Goal: Task Accomplishment & Management: Use online tool/utility

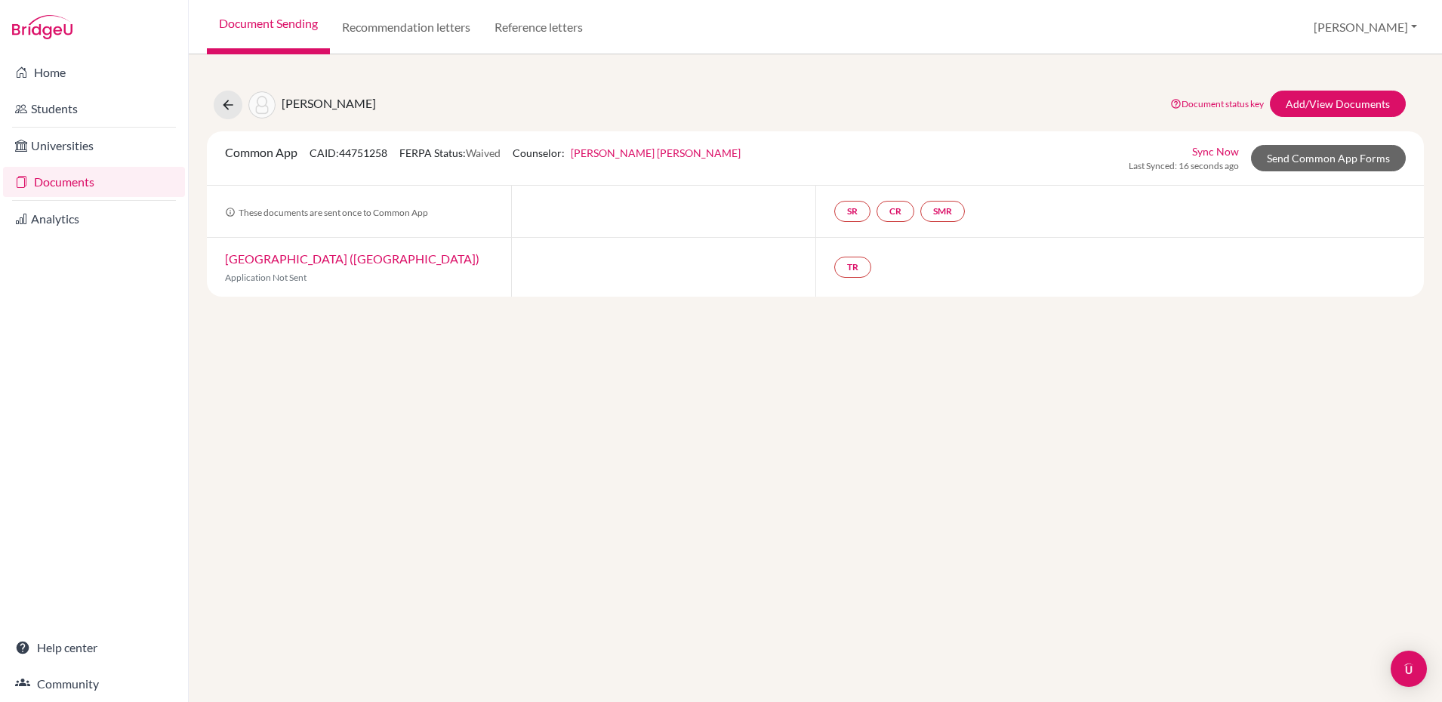
click at [65, 186] on link "Documents" at bounding box center [94, 182] width 182 height 30
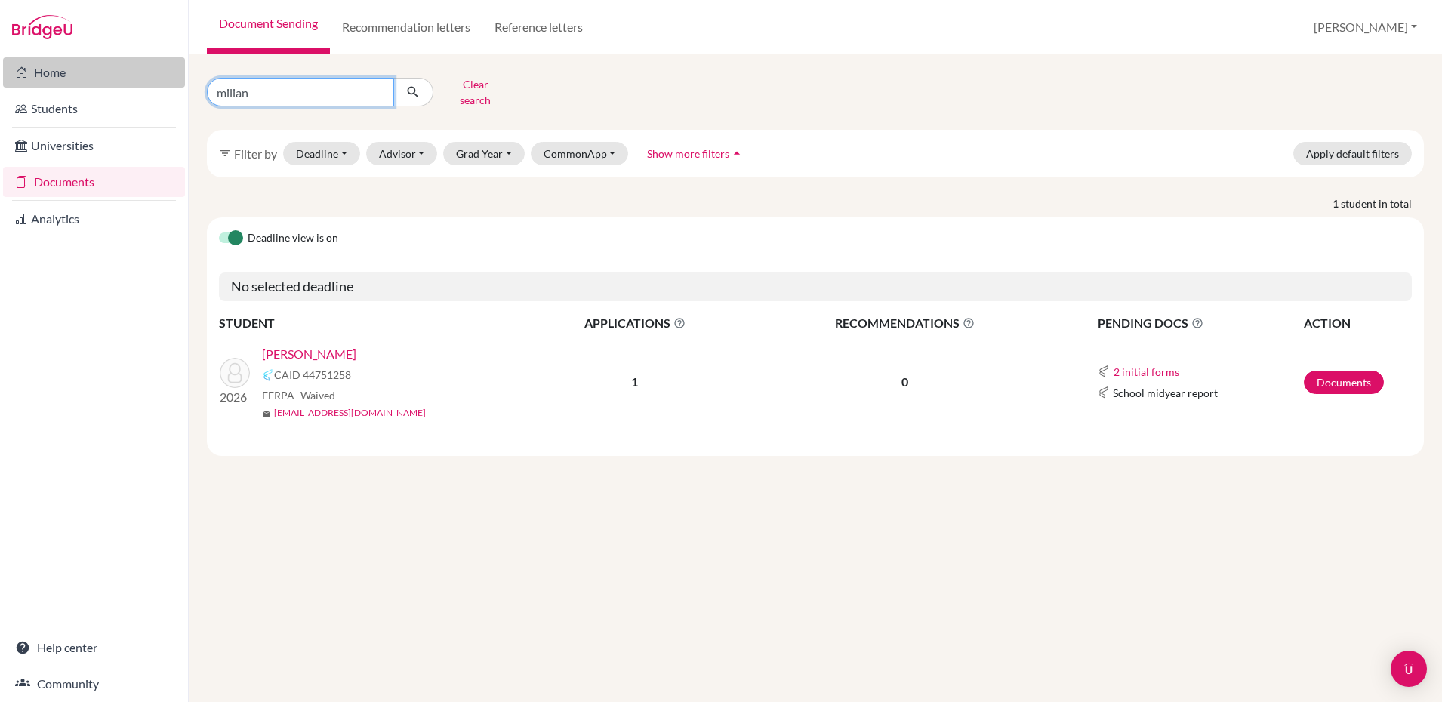
drag, startPoint x: 349, startPoint y: 80, endPoint x: 116, endPoint y: 69, distance: 232.8
click at [116, 69] on div "Home Students Universities Documents Analytics Help center Community Document S…" at bounding box center [721, 351] width 1442 height 702
type input "nisbet"
click at [422, 83] on button "submit" at bounding box center [413, 92] width 40 height 29
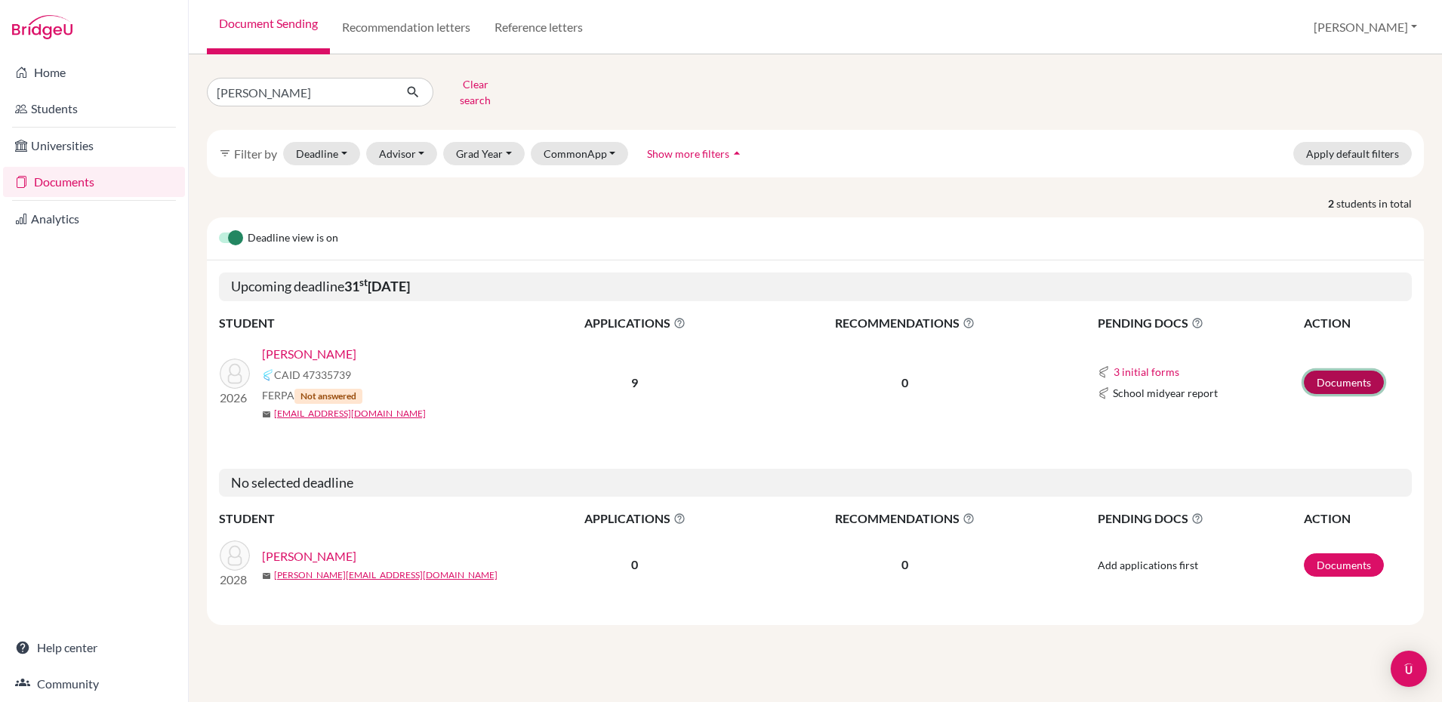
click at [1350, 371] on link "Documents" at bounding box center [1344, 382] width 80 height 23
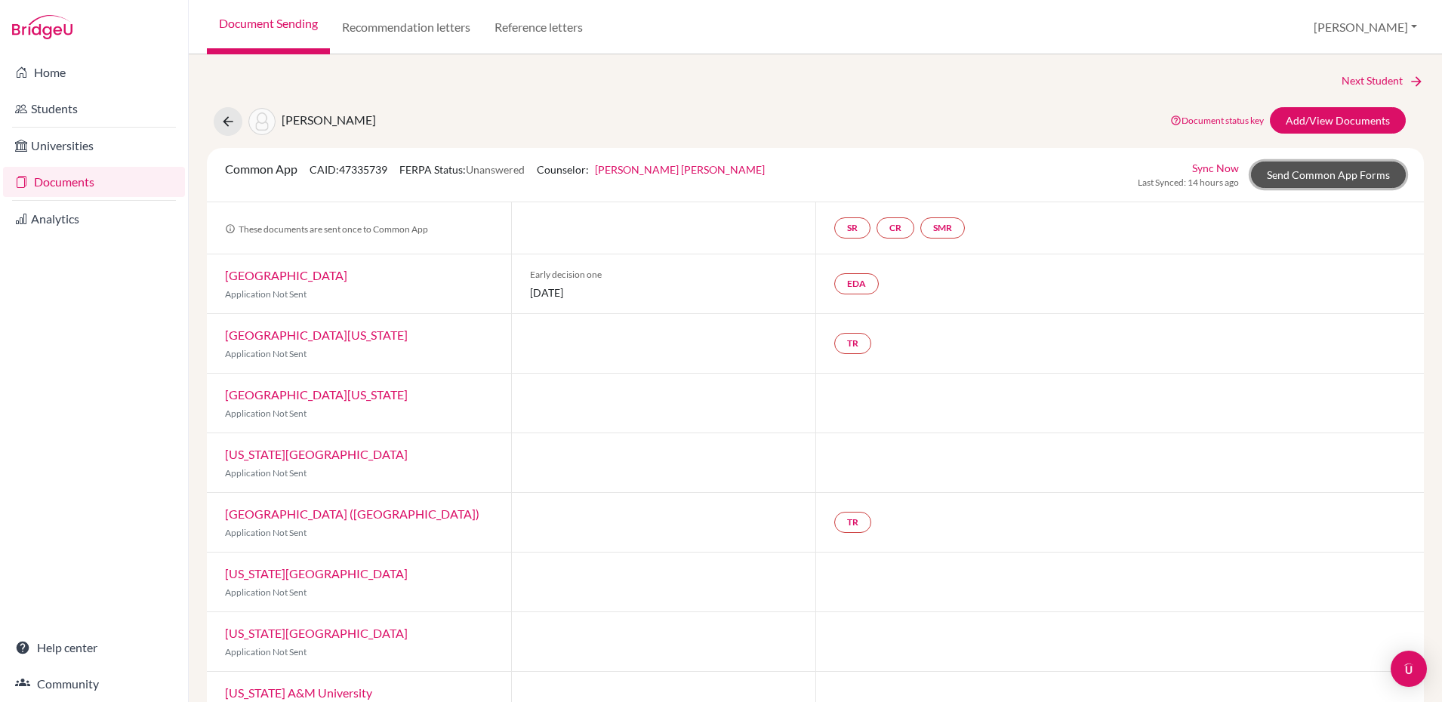
click at [1342, 177] on link "Send Common App Forms" at bounding box center [1328, 175] width 155 height 26
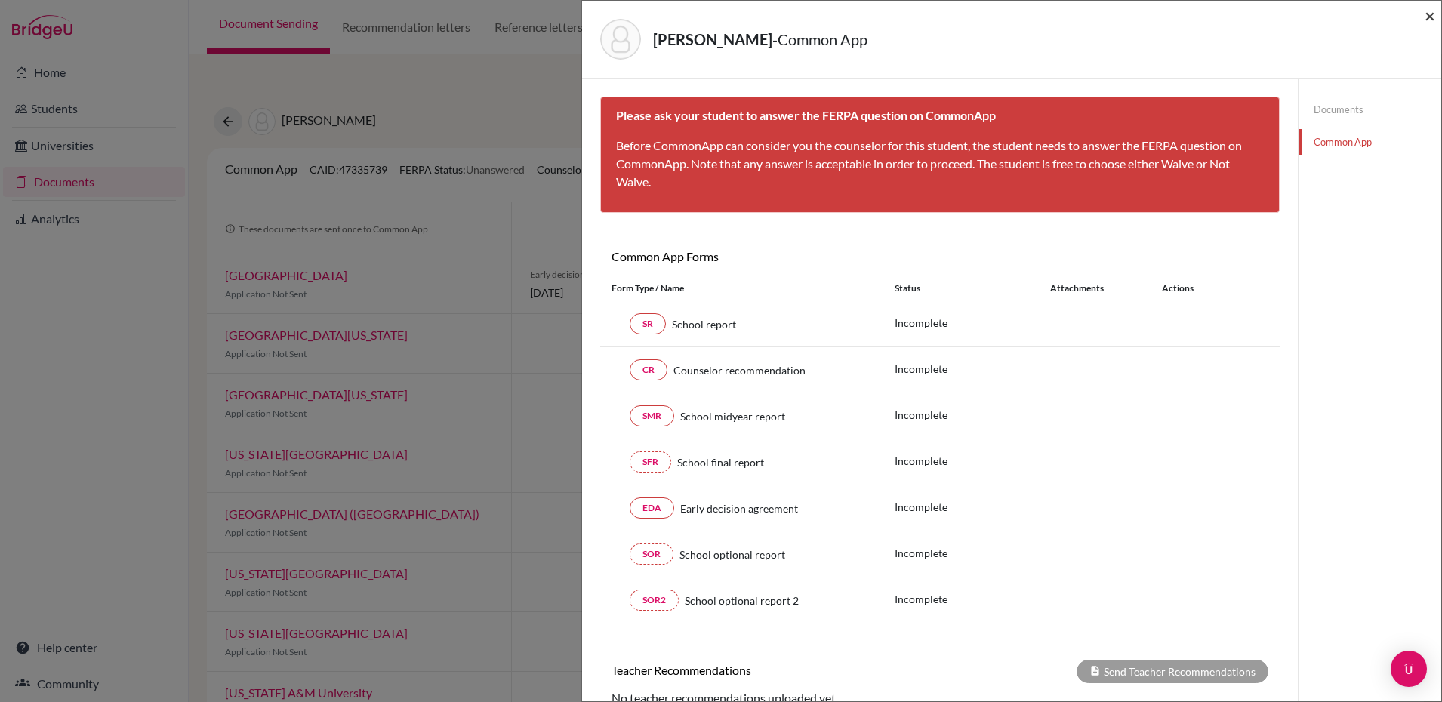
click at [1429, 15] on span "×" at bounding box center [1430, 16] width 11 height 22
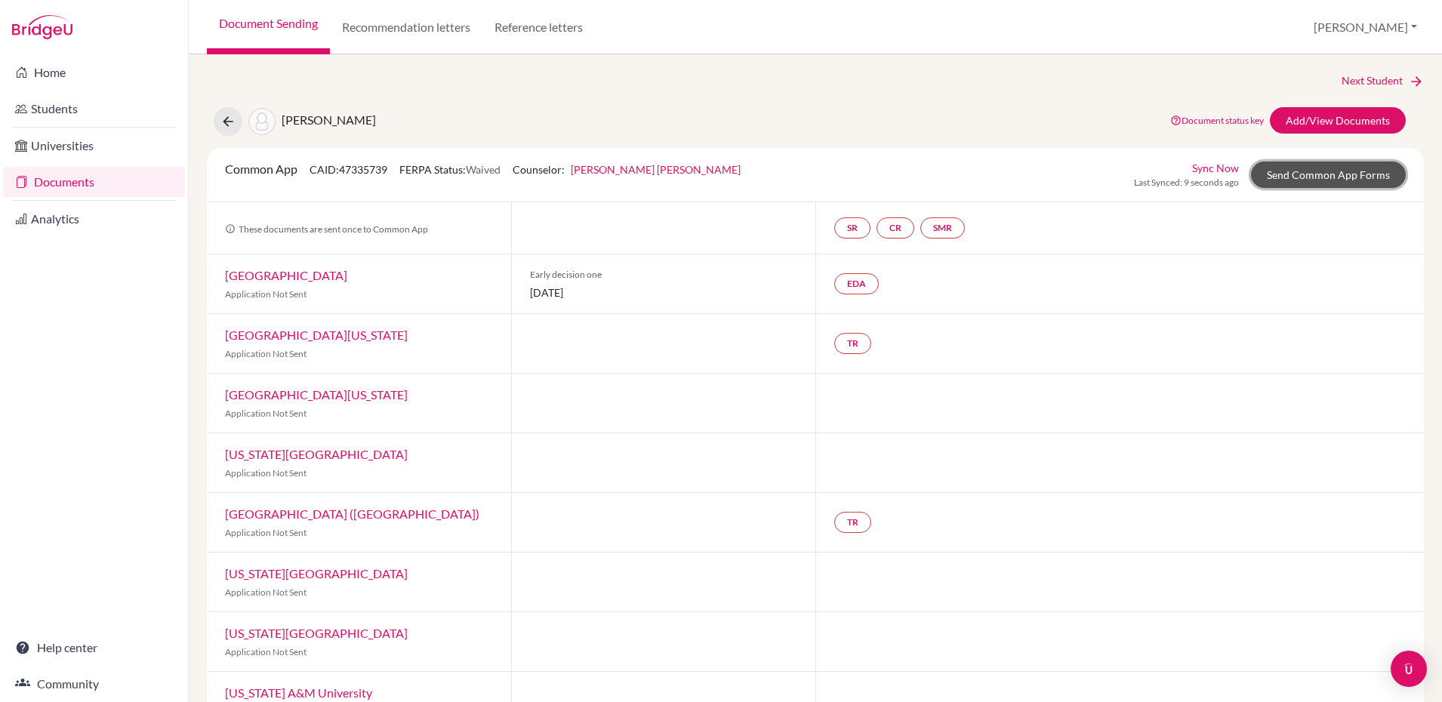
click at [1355, 177] on link "Send Common App Forms" at bounding box center [1328, 175] width 155 height 26
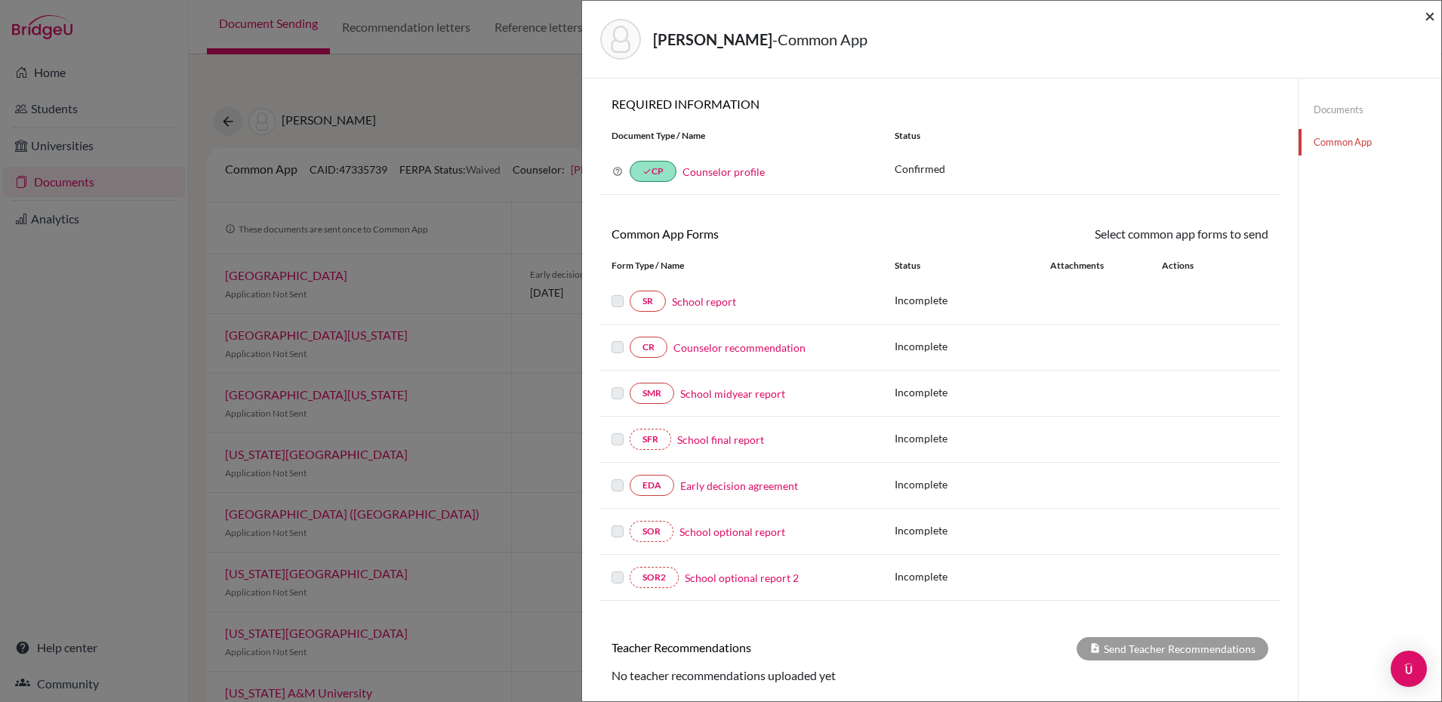
click at [1429, 20] on span "×" at bounding box center [1430, 16] width 11 height 22
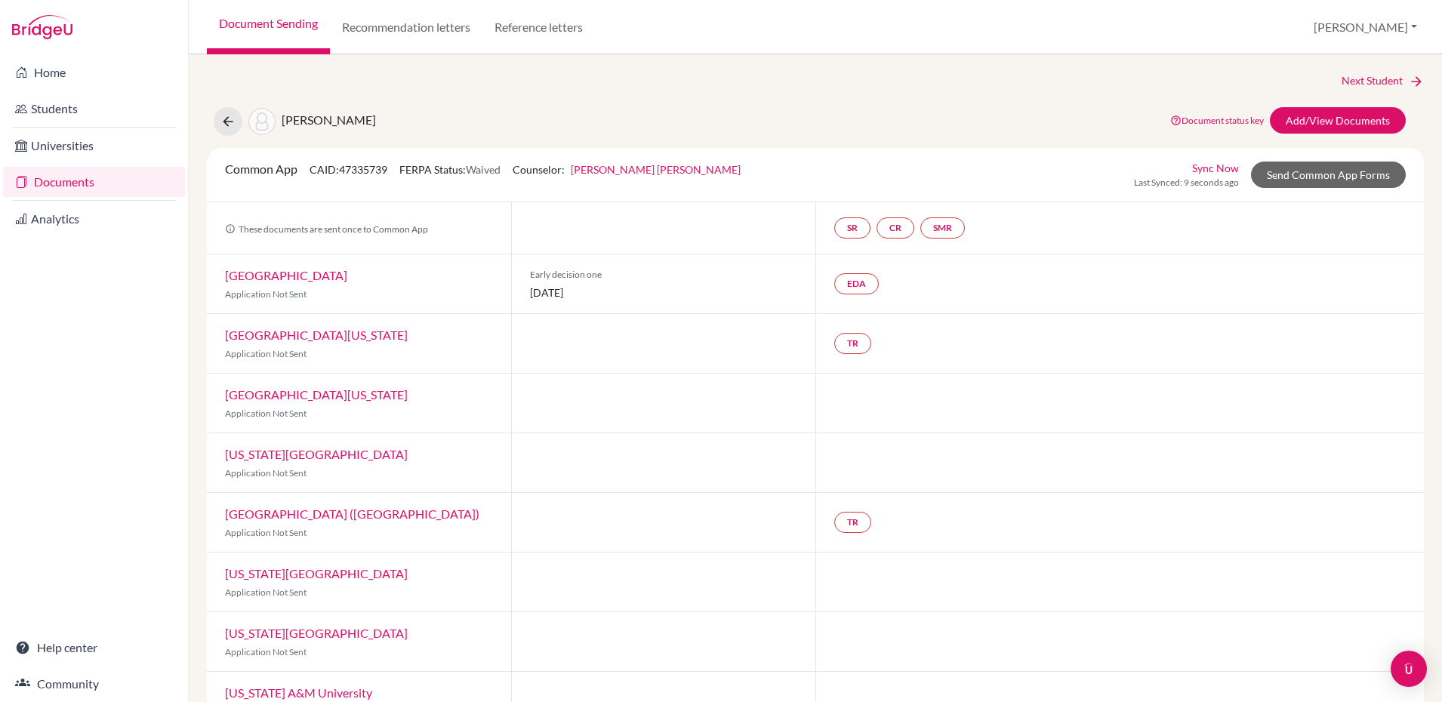
click at [905, 78] on div "Next Student" at bounding box center [815, 80] width 1217 height 17
